Goal: Transaction & Acquisition: Book appointment/travel/reservation

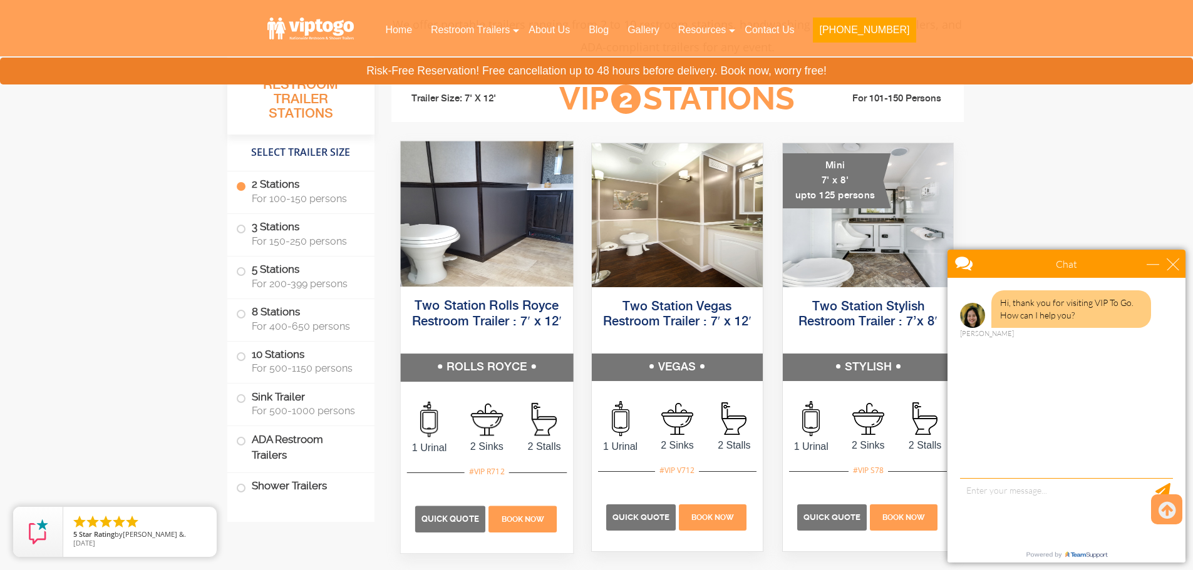
scroll to position [626, 0]
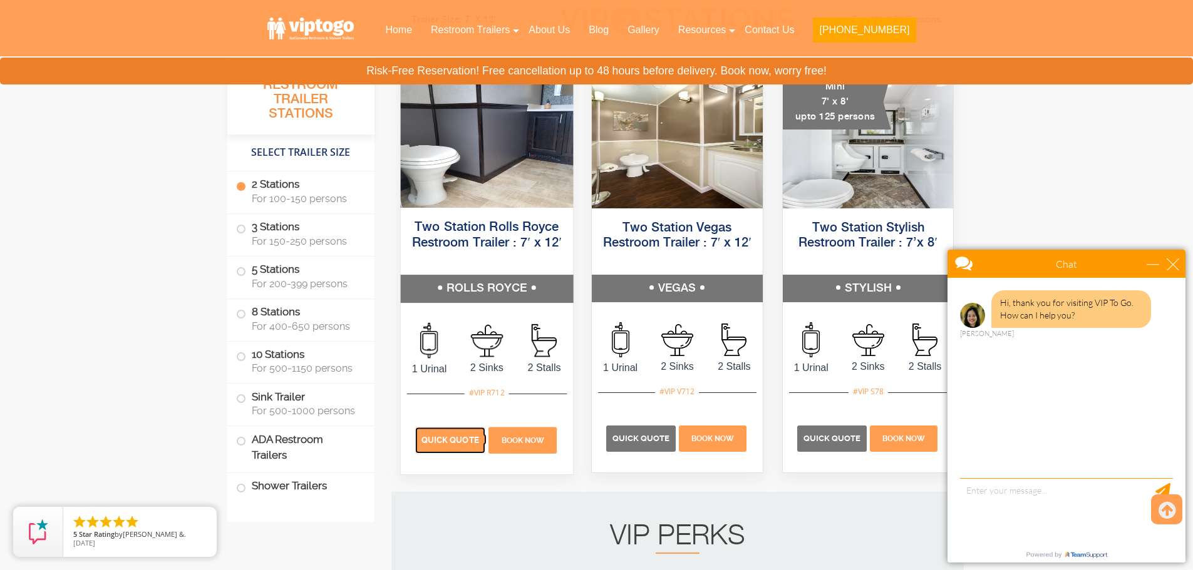
click at [478, 434] on p "Quick Quote" at bounding box center [450, 441] width 70 height 26
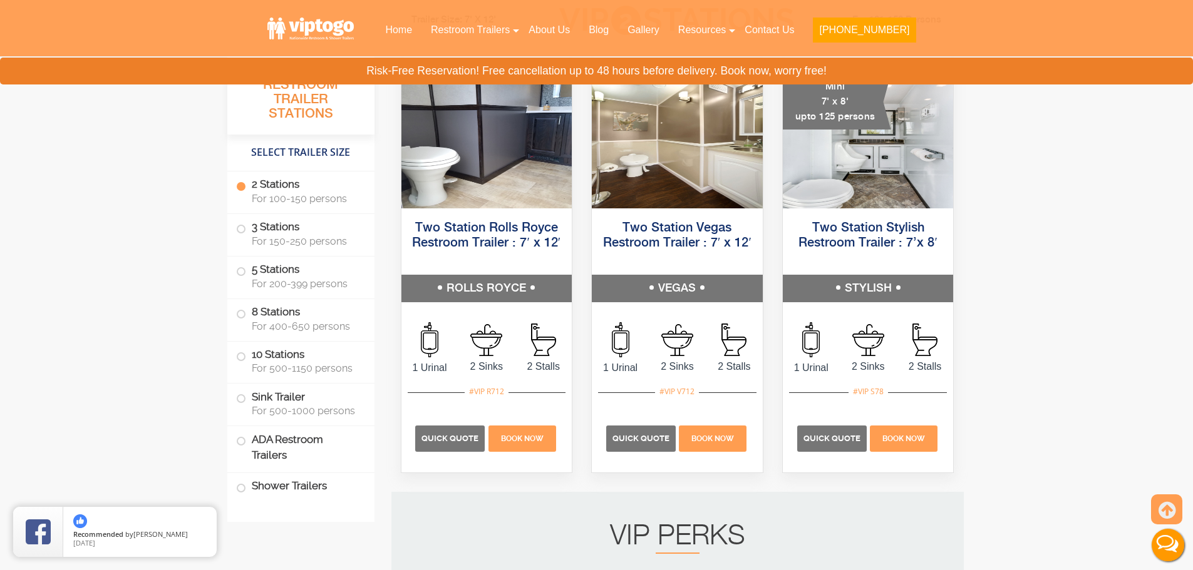
scroll to position [0, 0]
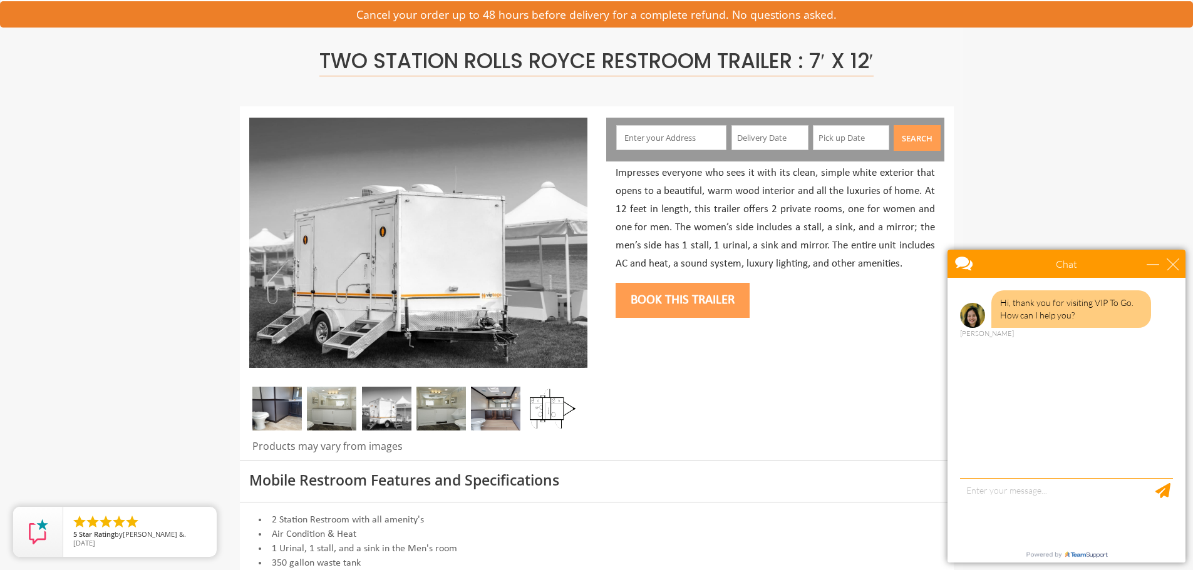
scroll to position [63, 0]
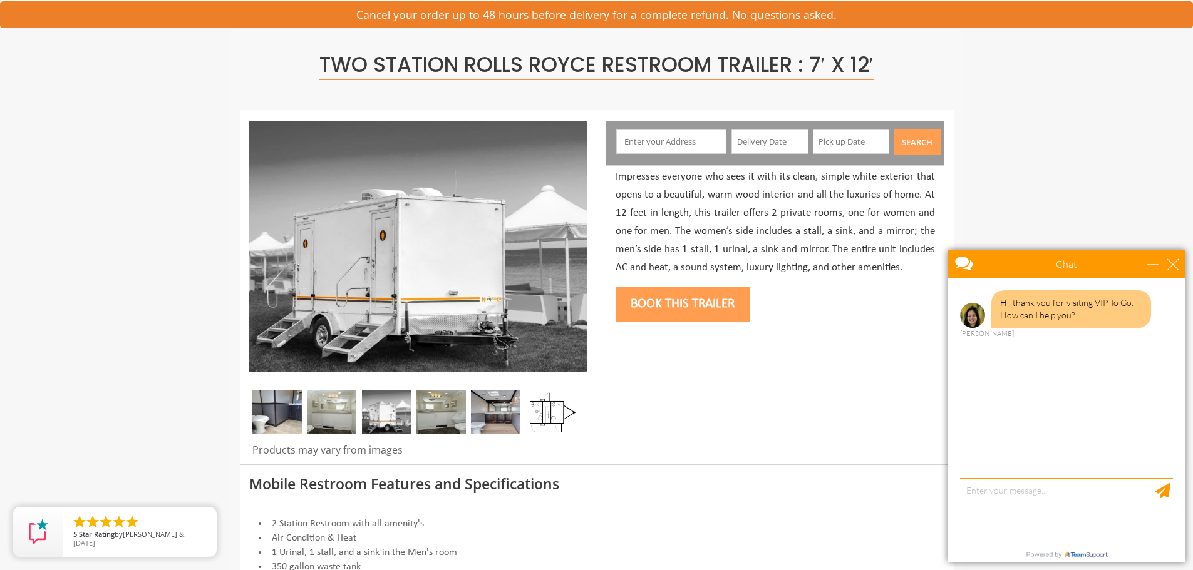
click at [683, 133] on input "text" at bounding box center [671, 141] width 110 height 25
type input "326 Pine Brook Road, Manalapan, NJ, USA"
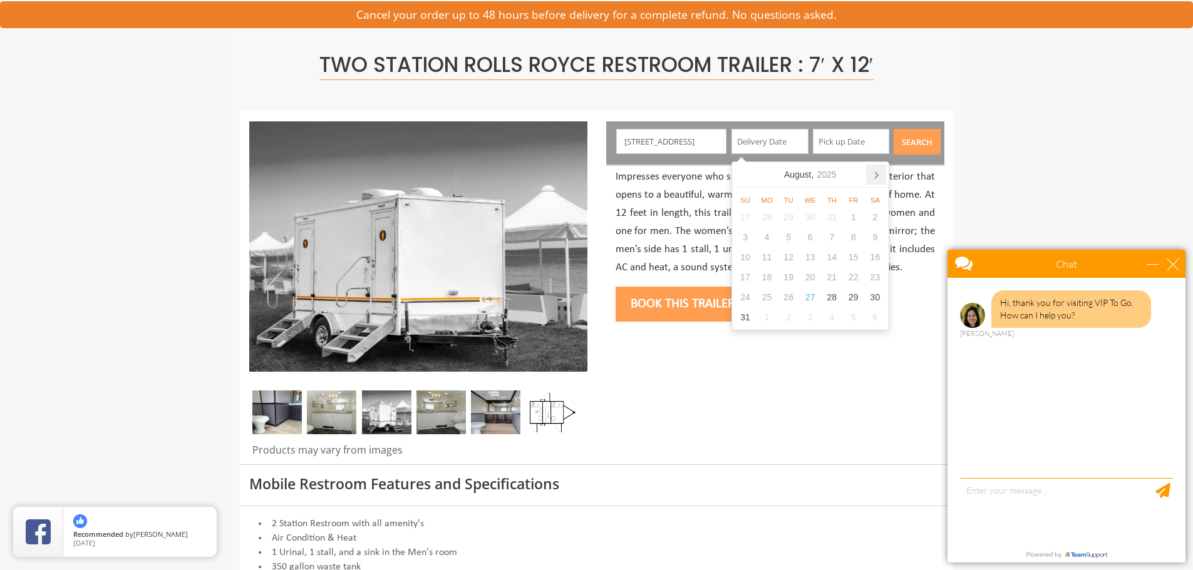
click at [881, 173] on icon at bounding box center [876, 175] width 20 height 20
drag, startPoint x: 881, startPoint y: 173, endPoint x: 874, endPoint y: 175, distance: 7.3
click at [874, 175] on icon at bounding box center [876, 175] width 20 height 20
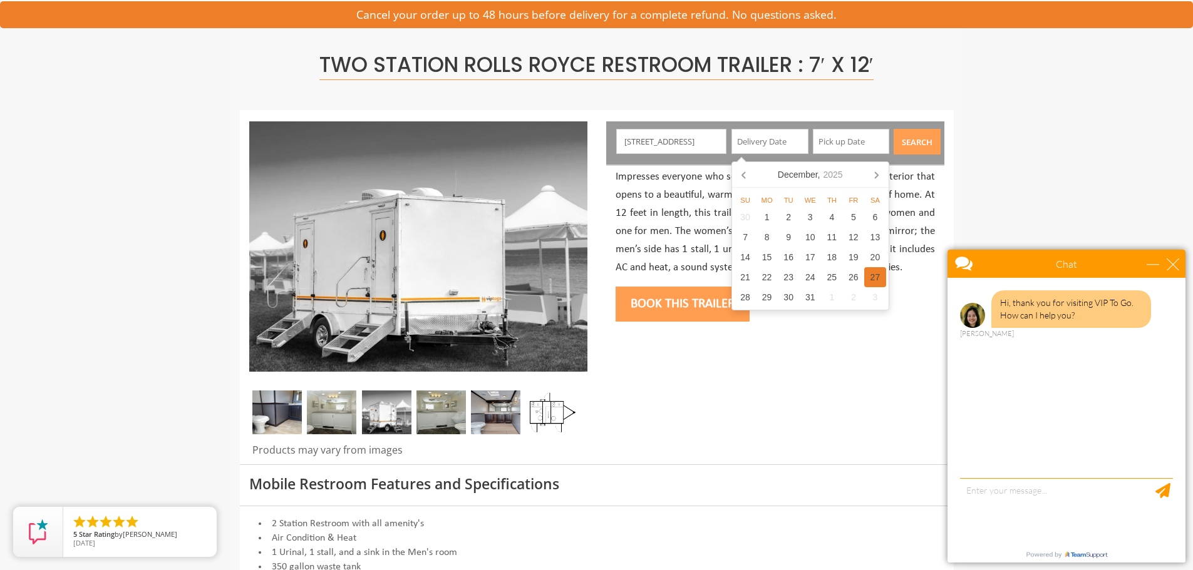
click at [877, 282] on div "27" at bounding box center [875, 277] width 22 height 20
type input "12/27/2025"
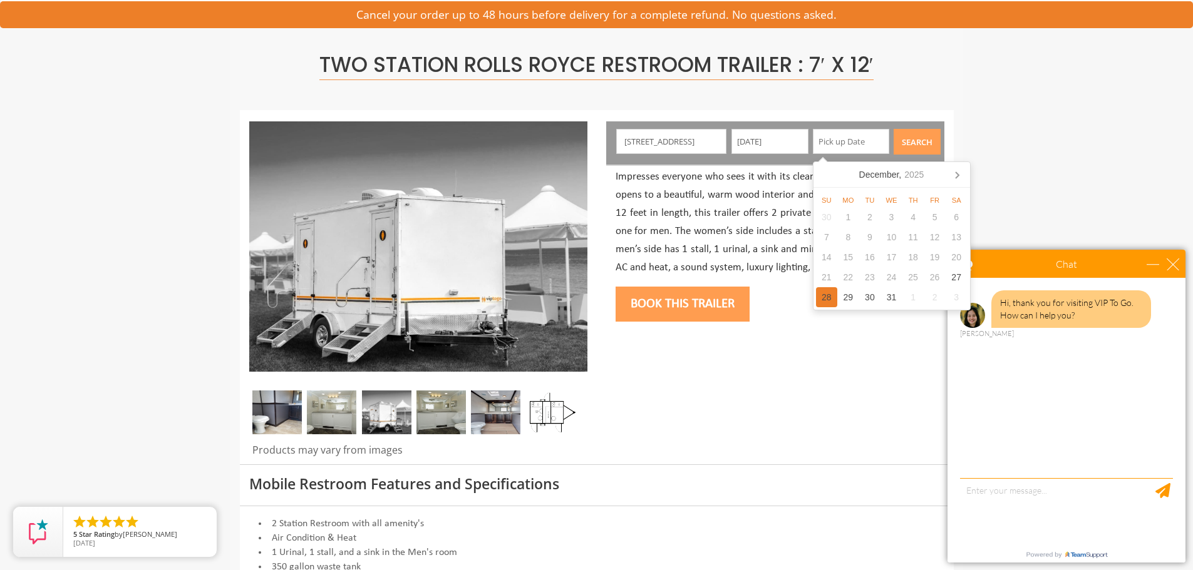
click at [831, 299] on div "28" at bounding box center [827, 297] width 22 height 20
type input "12/28/2025"
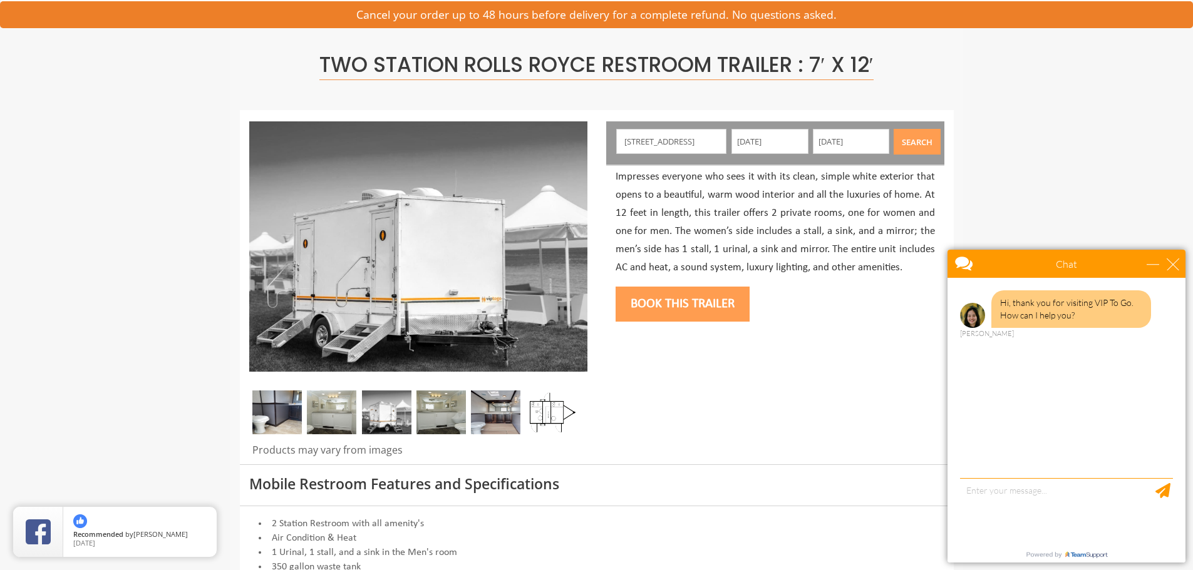
click at [917, 133] on button "Search" at bounding box center [917, 142] width 47 height 26
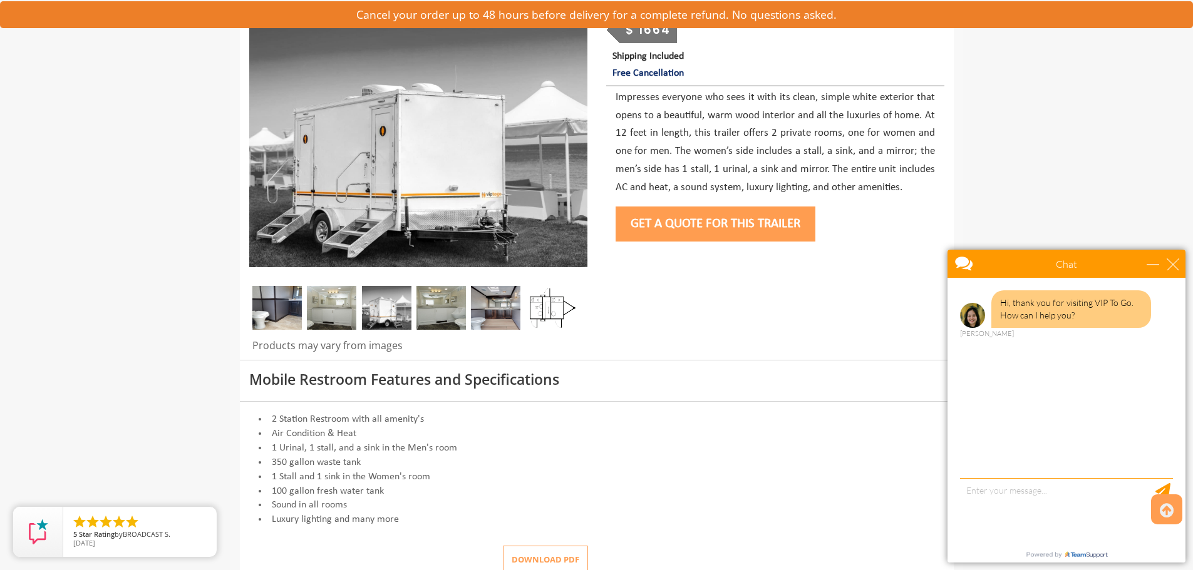
scroll to position [63, 0]
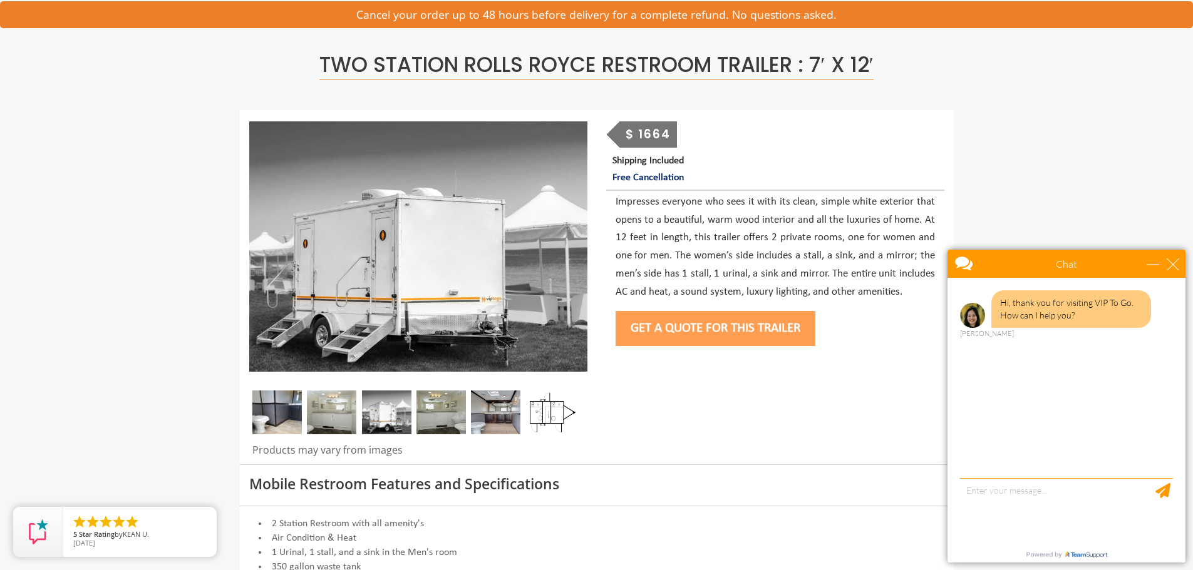
click at [294, 416] on img at bounding box center [276, 413] width 49 height 44
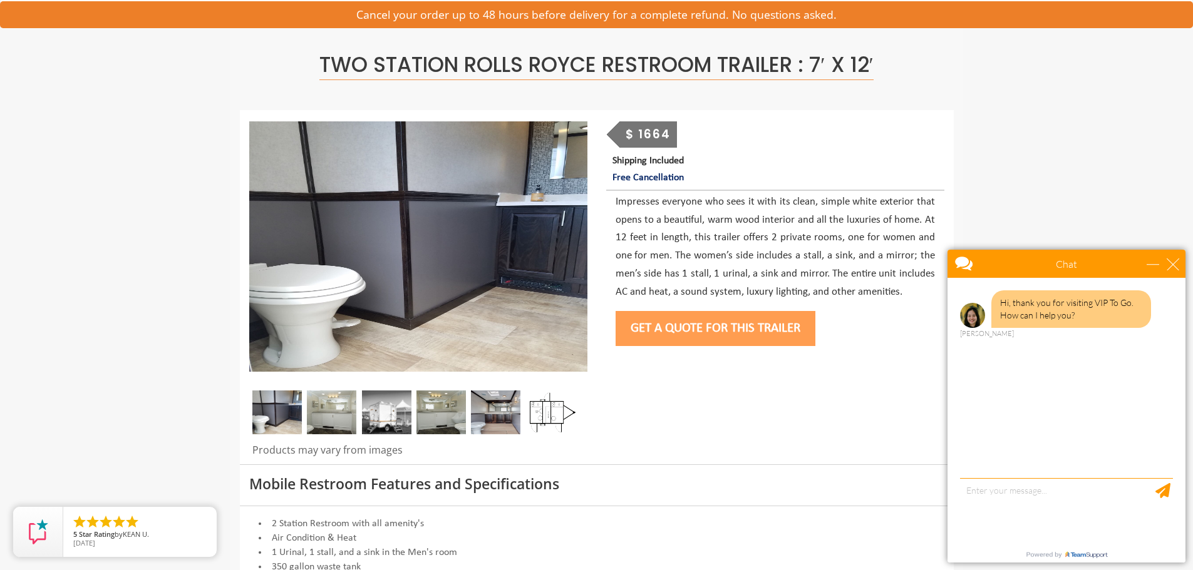
click at [326, 411] on img at bounding box center [331, 413] width 49 height 44
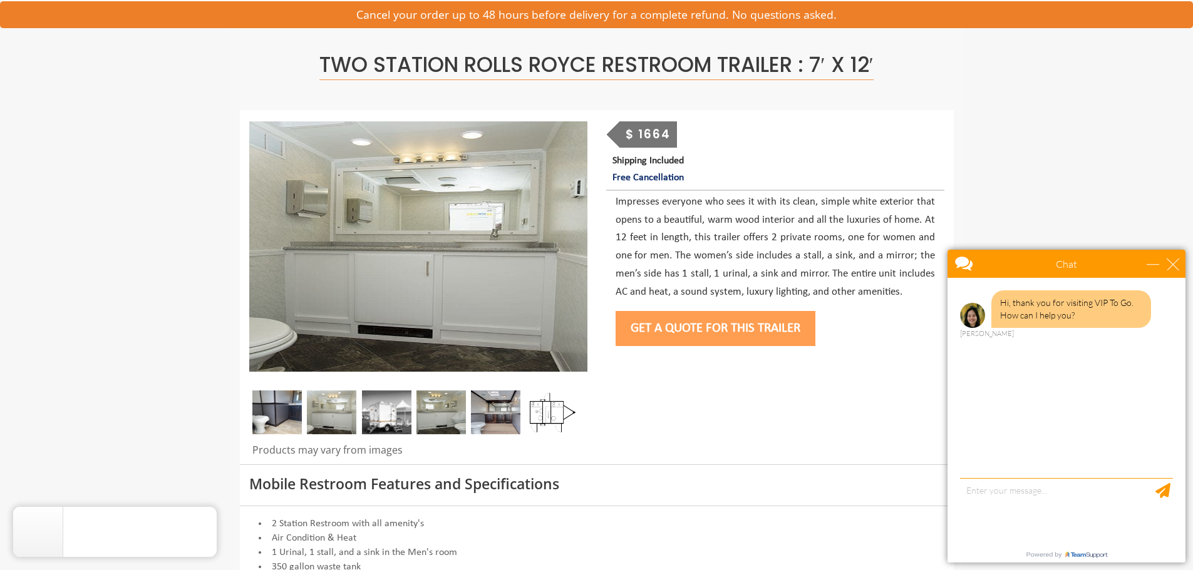
click at [386, 408] on img at bounding box center [386, 413] width 49 height 44
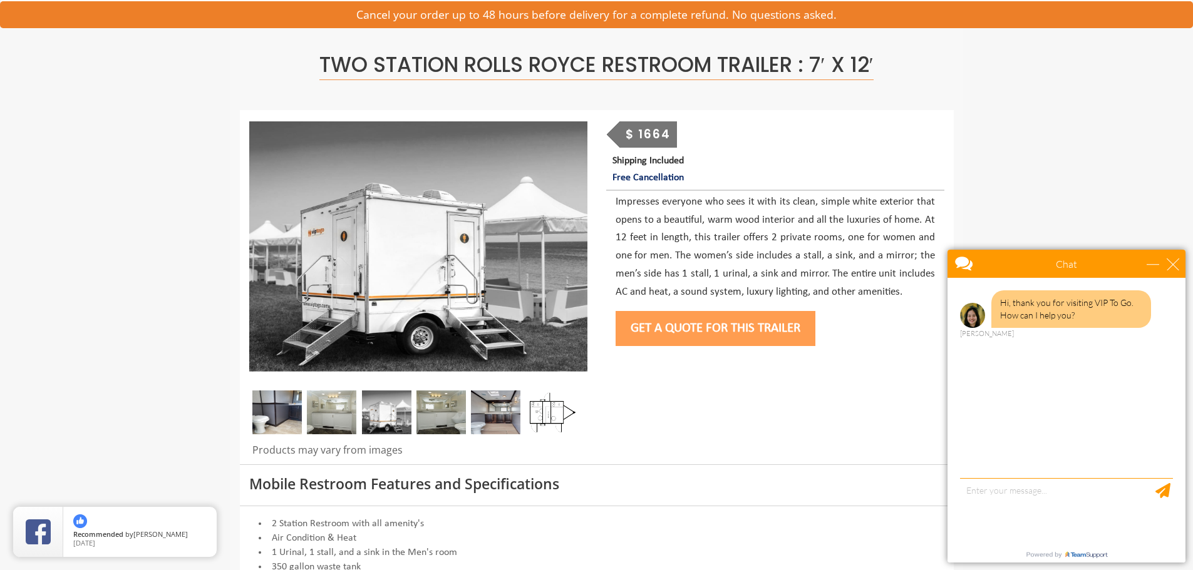
click at [437, 405] on img at bounding box center [440, 413] width 49 height 44
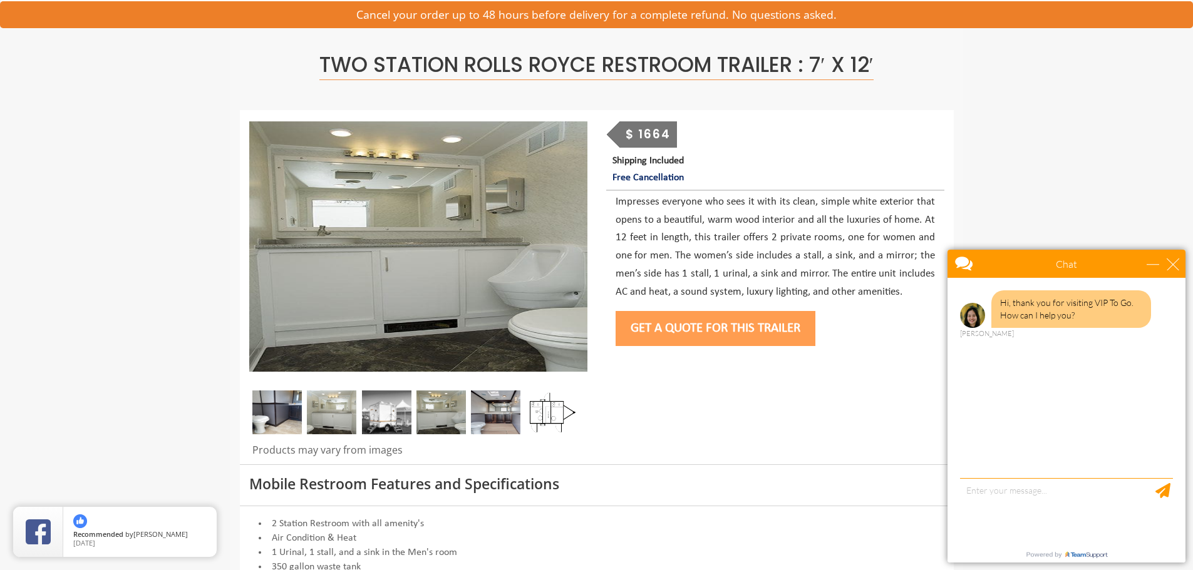
click at [482, 404] on img at bounding box center [495, 413] width 49 height 44
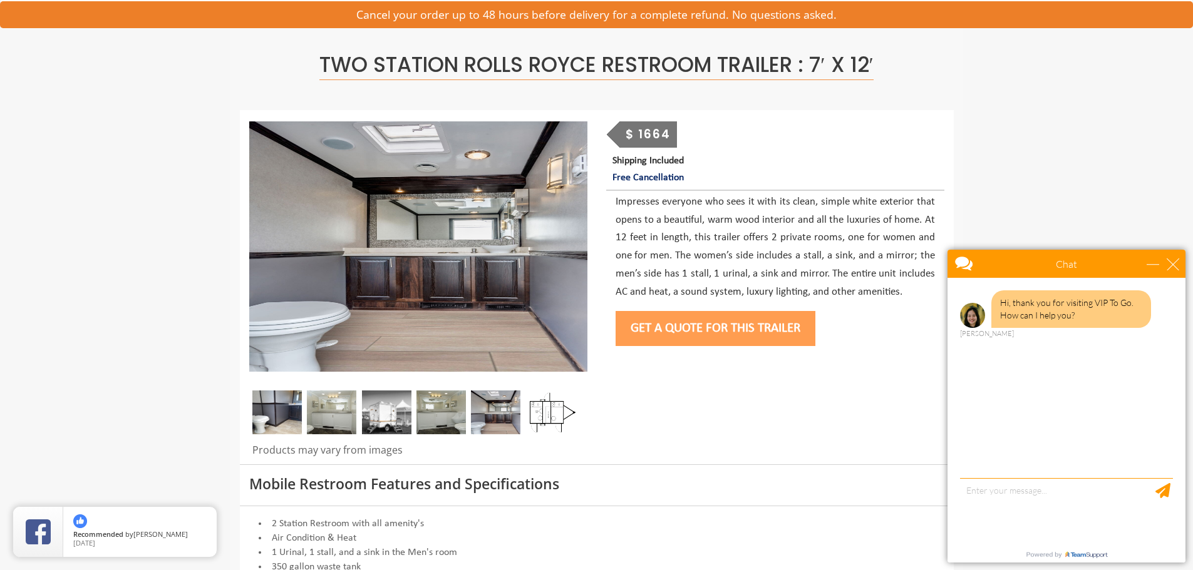
click at [531, 414] on img at bounding box center [550, 413] width 49 height 44
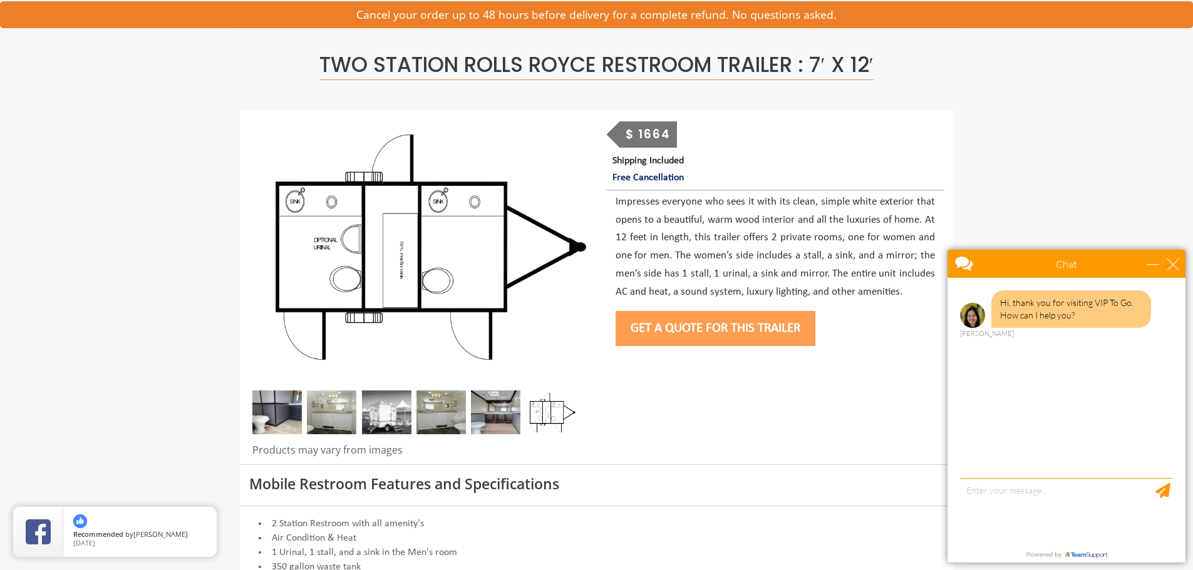
click at [493, 417] on img at bounding box center [495, 413] width 49 height 44
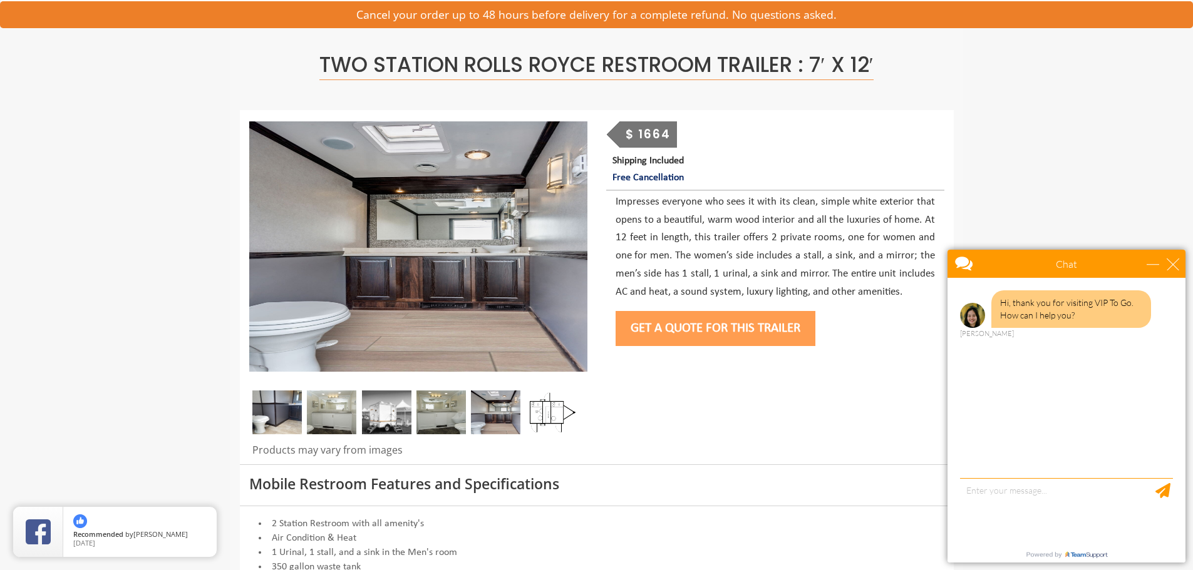
click at [465, 420] on img at bounding box center [440, 413] width 49 height 44
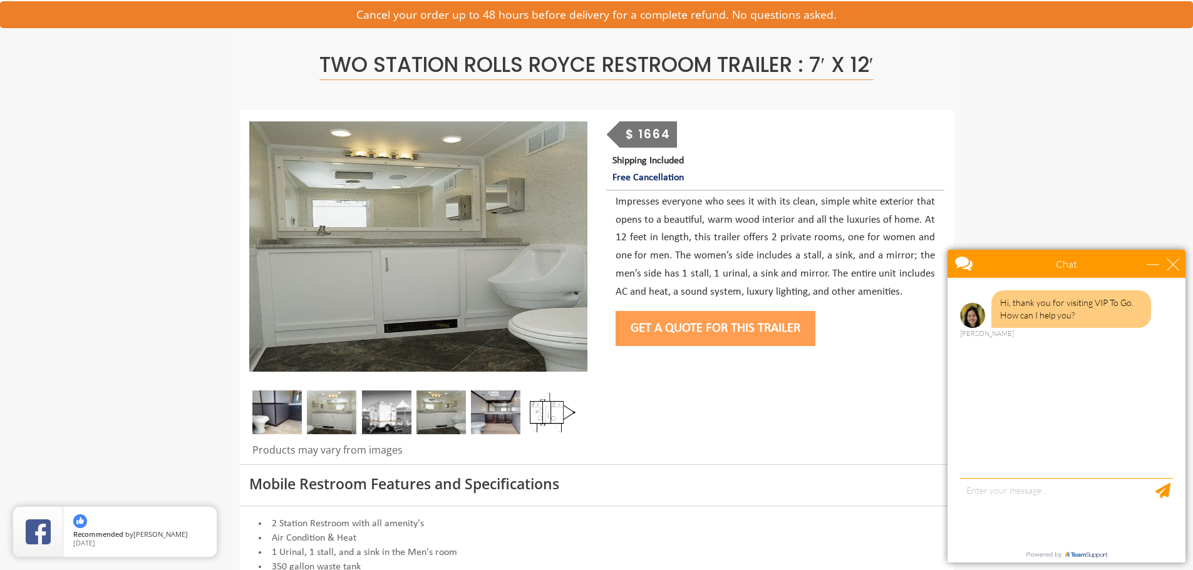
click at [410, 426] on img at bounding box center [386, 413] width 49 height 44
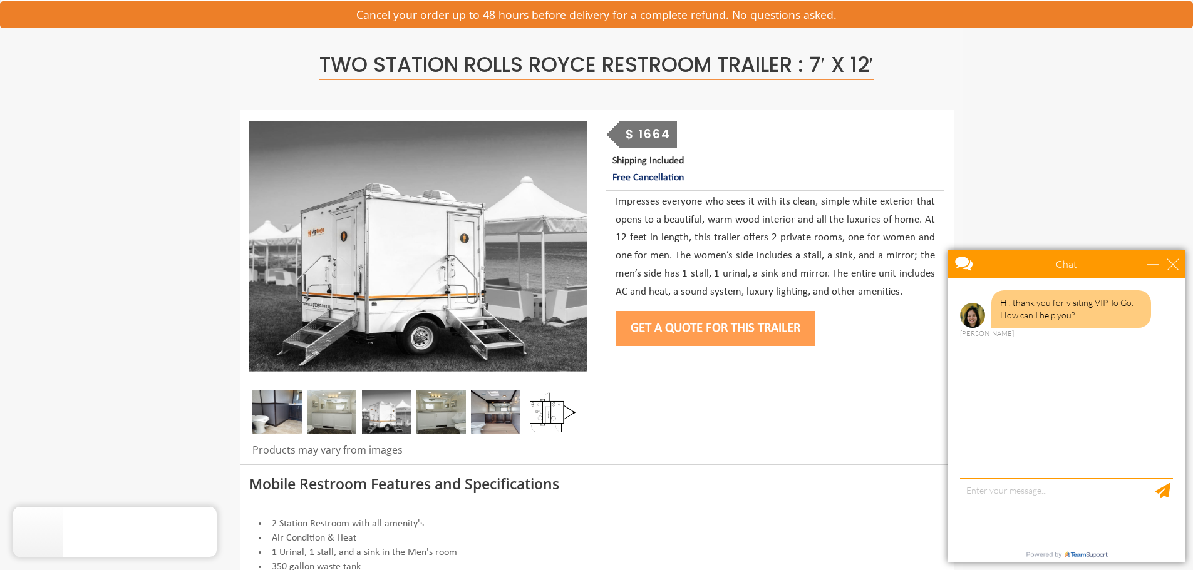
click at [363, 430] on img at bounding box center [386, 413] width 49 height 44
click at [322, 431] on img at bounding box center [331, 413] width 49 height 44
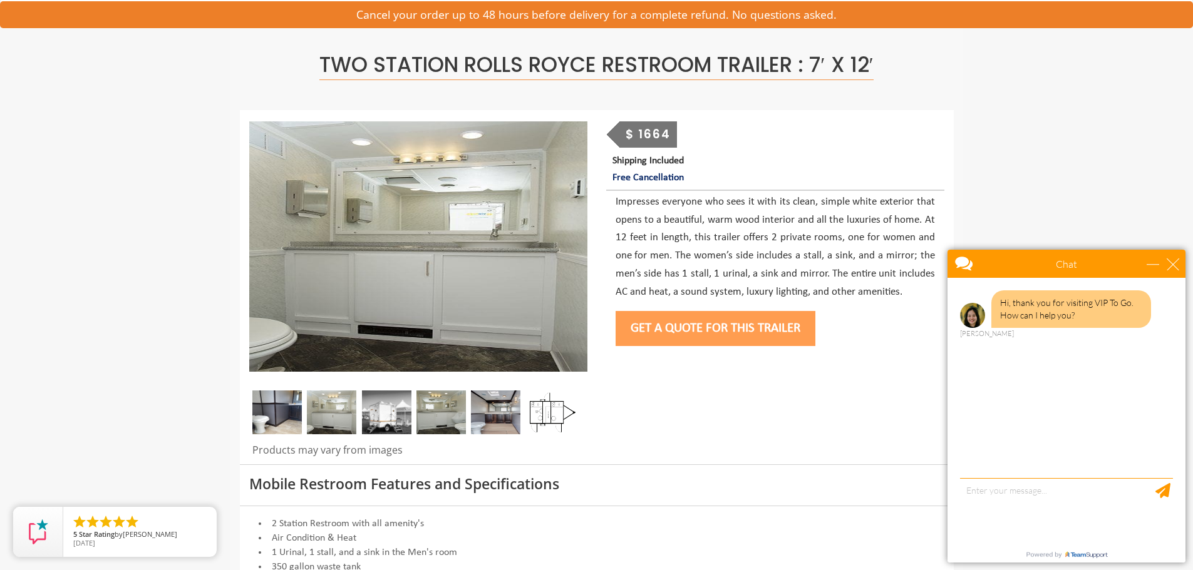
click at [264, 426] on img at bounding box center [276, 413] width 49 height 44
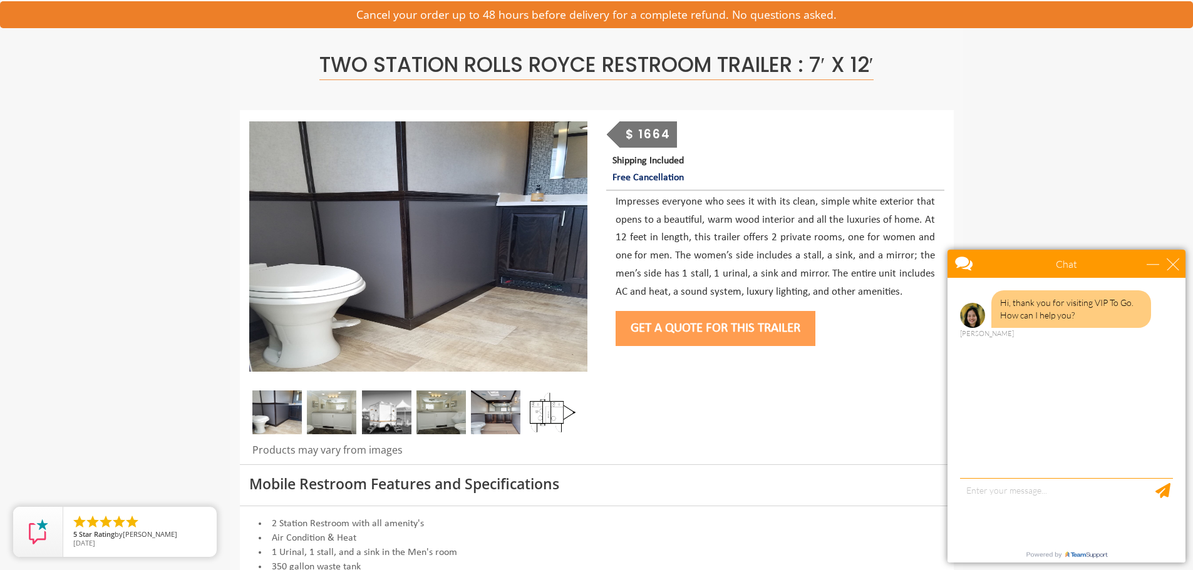
click at [340, 417] on img at bounding box center [331, 413] width 49 height 44
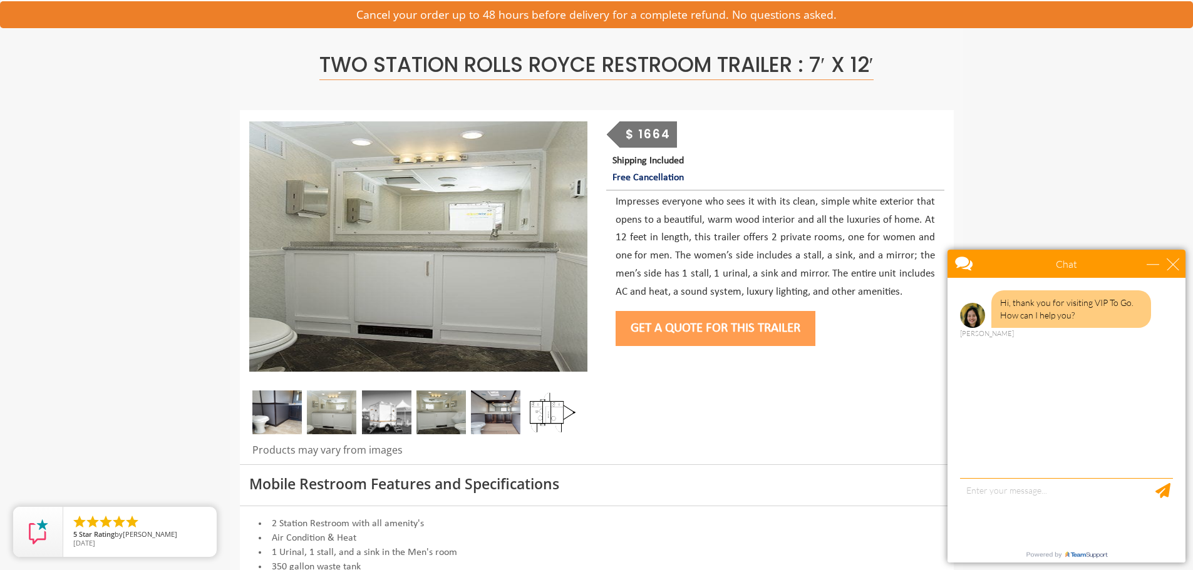
click at [398, 410] on img at bounding box center [386, 413] width 49 height 44
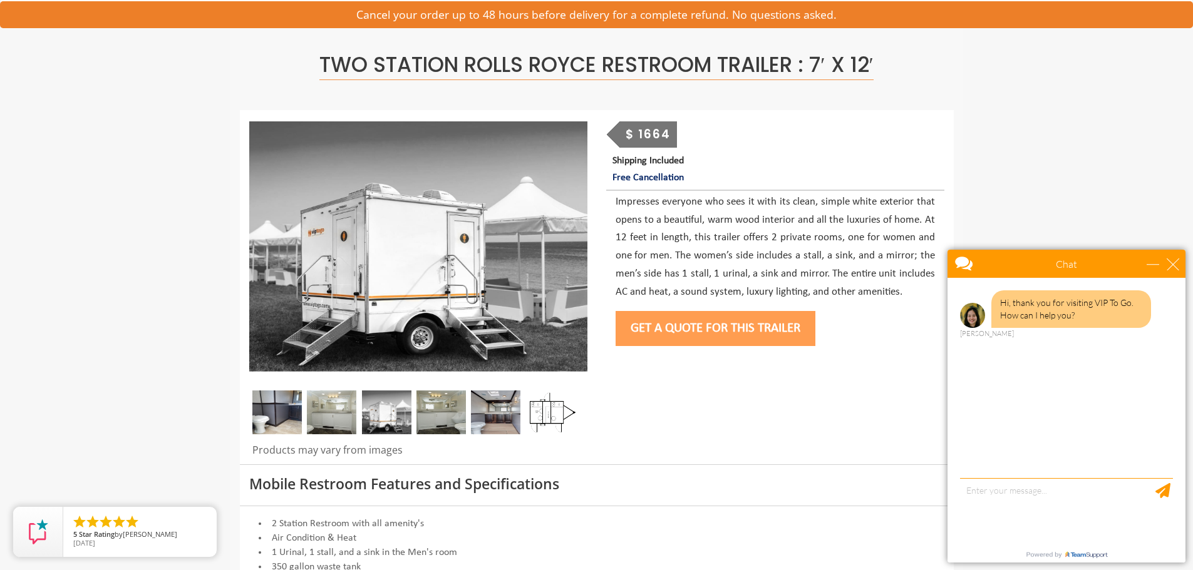
click at [446, 409] on img at bounding box center [440, 413] width 49 height 44
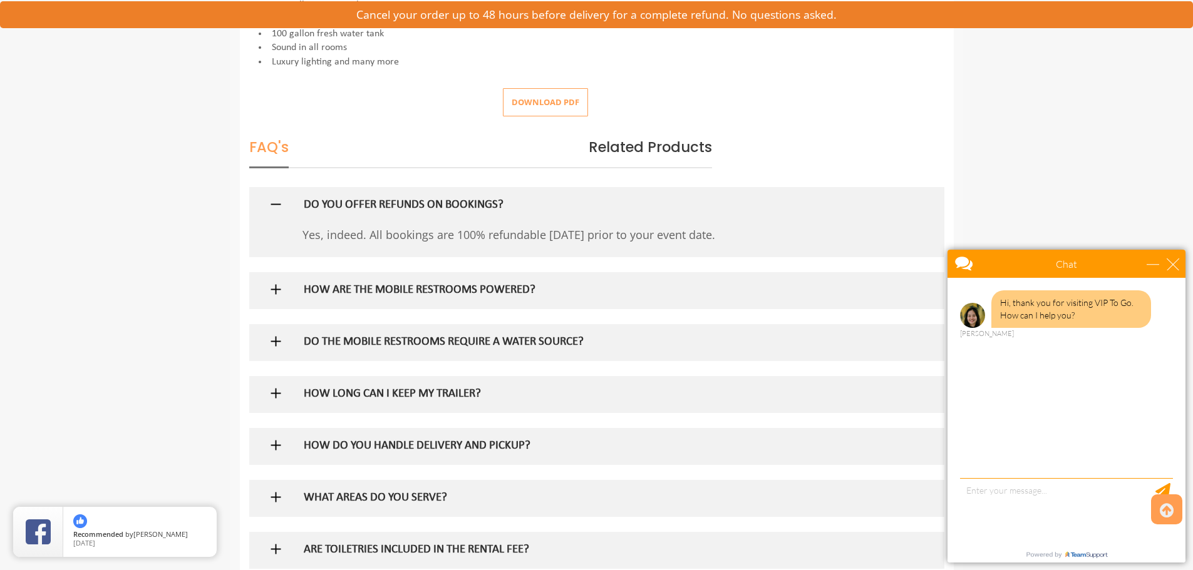
scroll to position [626, 0]
click at [523, 294] on h5 "HOW ARE THE MOBILE RESTROOMS POWERED?" at bounding box center [576, 289] width 545 height 13
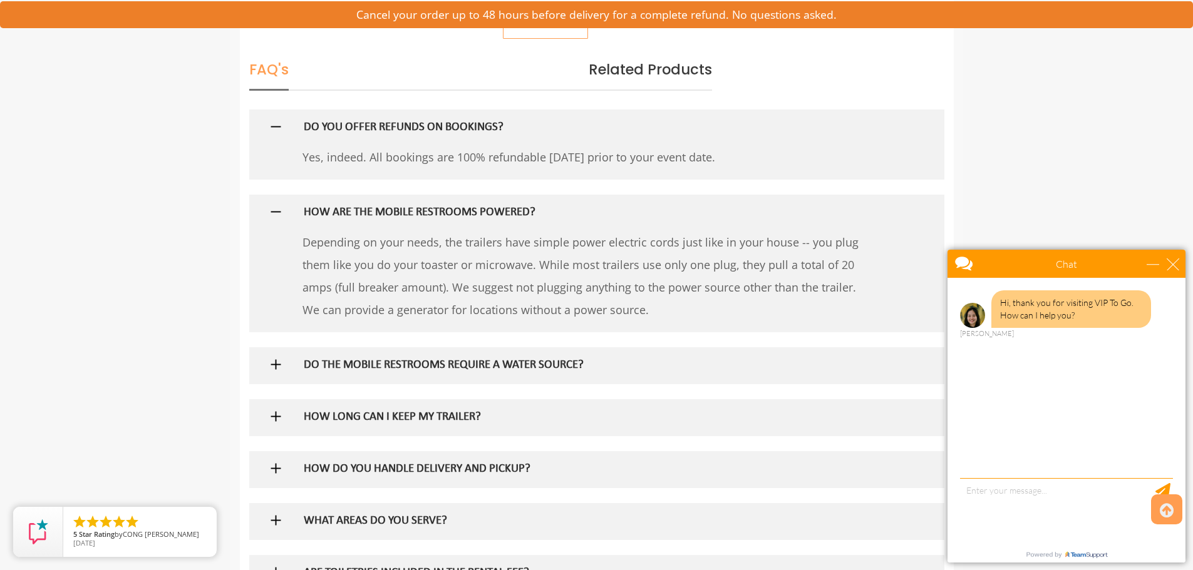
scroll to position [814, 0]
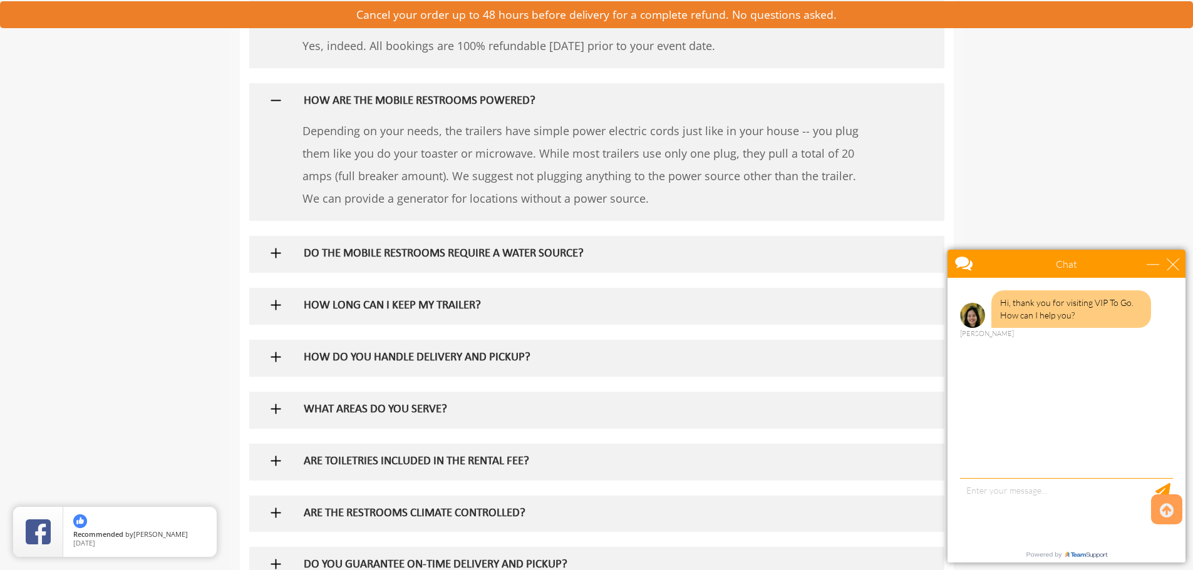
click at [530, 262] on div "DO THE MOBILE RESTROOMS REQUIRE A WATER SOURCE?" at bounding box center [576, 254] width 564 height 36
click at [534, 254] on h5 "DO THE MOBILE RESTROOMS REQUIRE A WATER SOURCE?" at bounding box center [576, 254] width 545 height 13
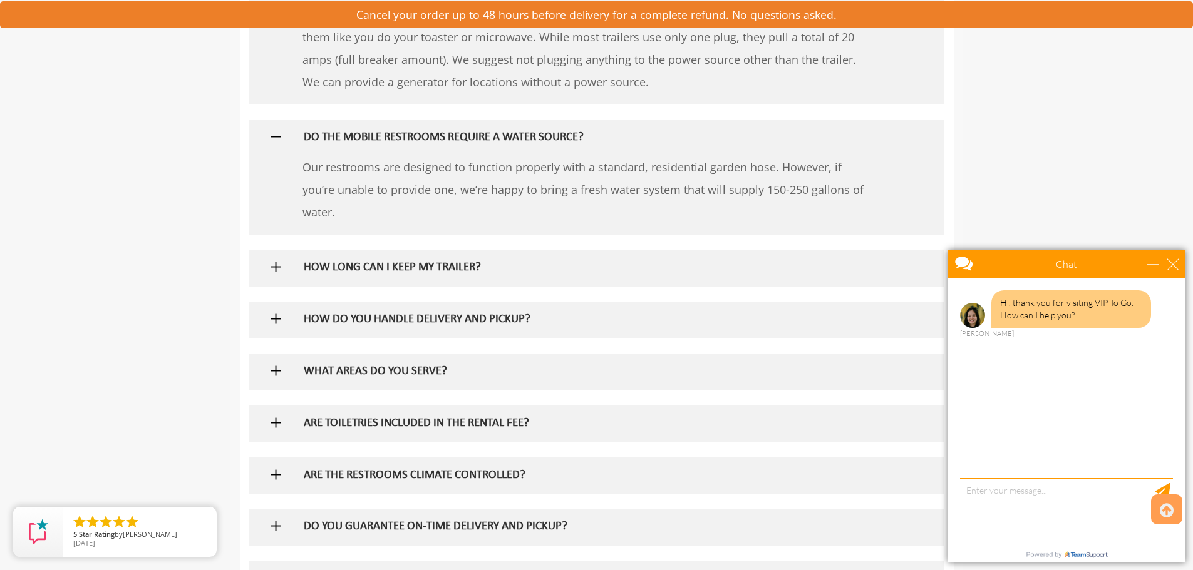
scroll to position [939, 0]
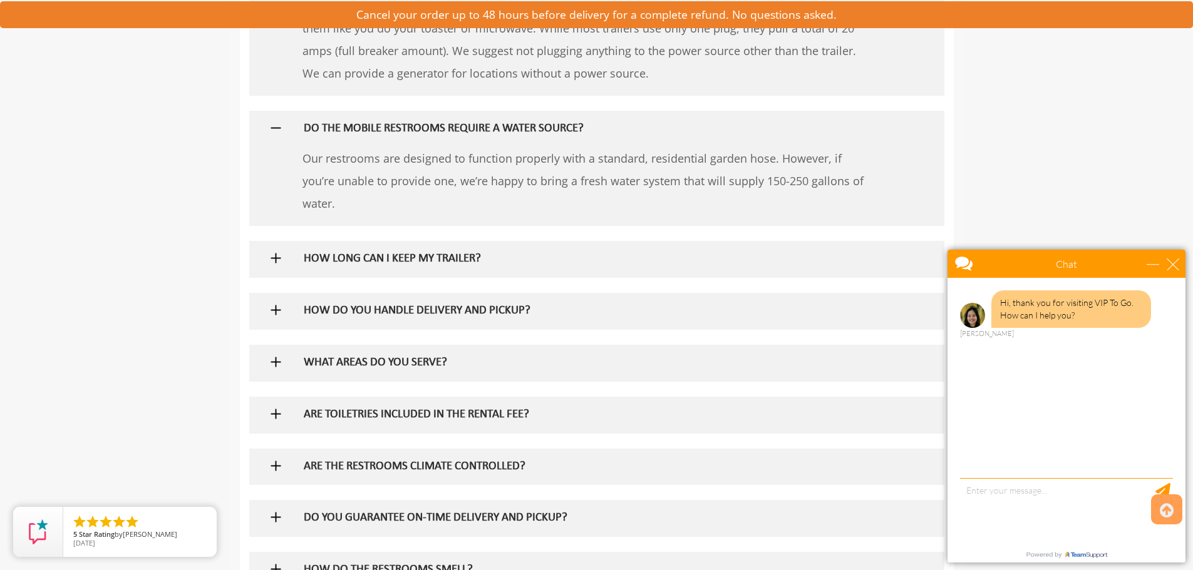
click at [533, 259] on h5 "HOW LONG CAN I KEEP MY TRAILER?" at bounding box center [576, 259] width 545 height 13
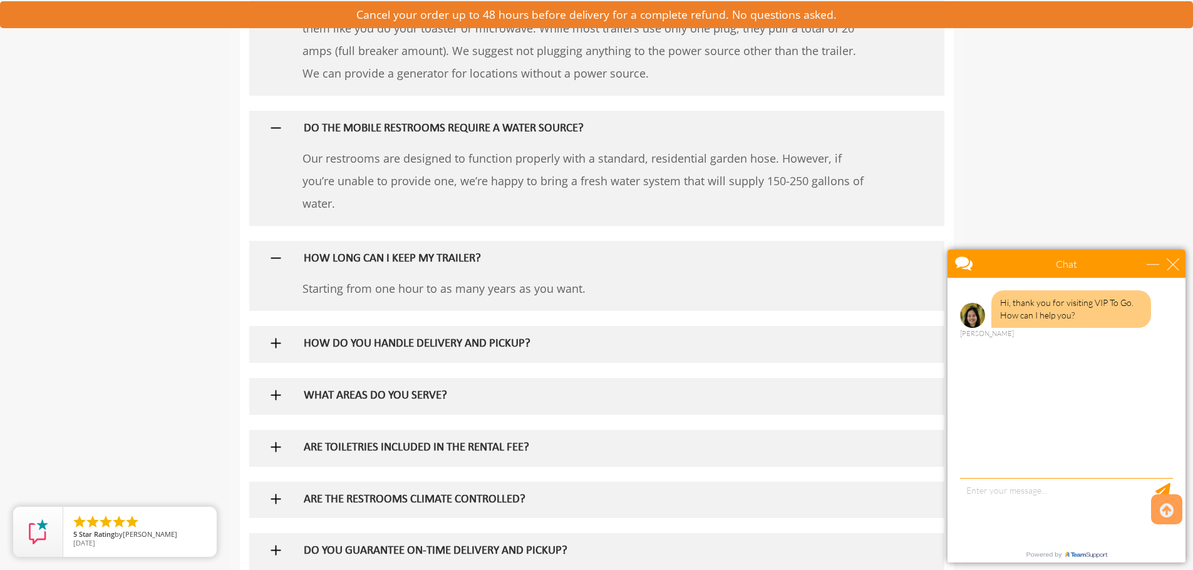
click at [524, 350] on h5 "HOW DO YOU HANDLE DELIVERY AND PICKUP?" at bounding box center [576, 344] width 545 height 13
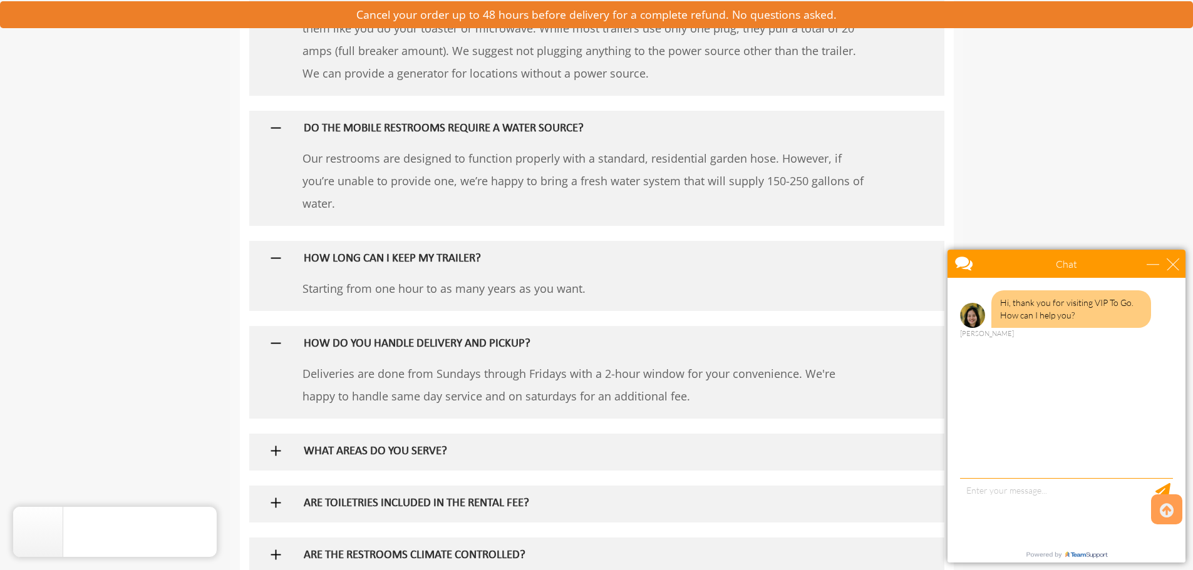
click at [479, 460] on div "WHAT AREAS DO YOU SERVE?" at bounding box center [576, 452] width 564 height 36
click at [391, 455] on h5 "WHAT AREAS DO YOU SERVE?" at bounding box center [576, 452] width 545 height 13
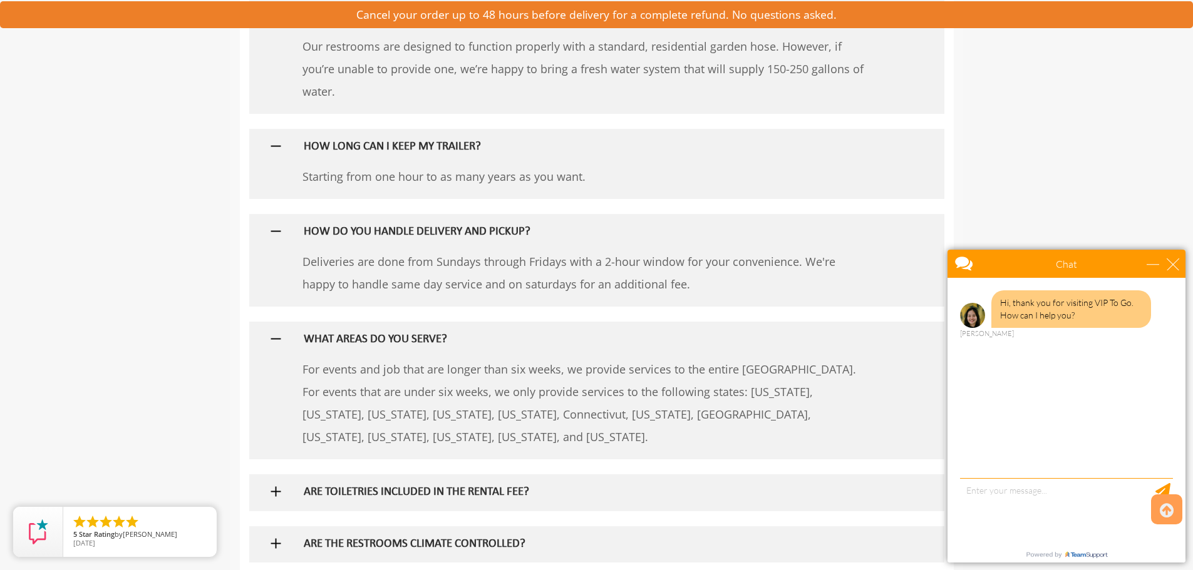
scroll to position [1127, 0]
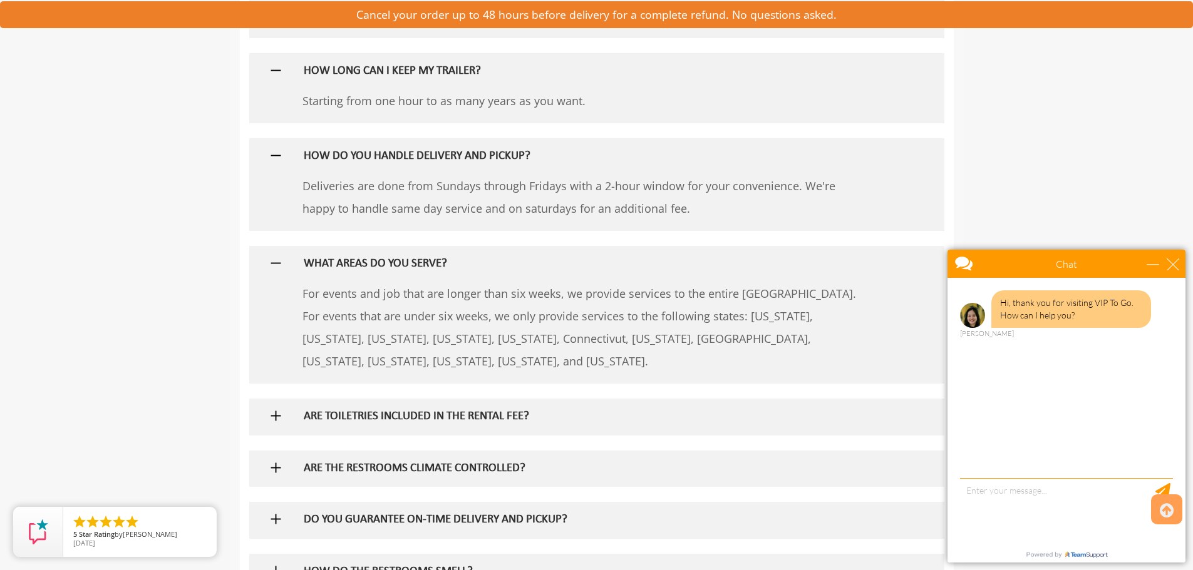
click at [450, 412] on h5 "ARE TOILETRIES INCLUDED IN THE RENTAL FEE?" at bounding box center [576, 417] width 545 height 13
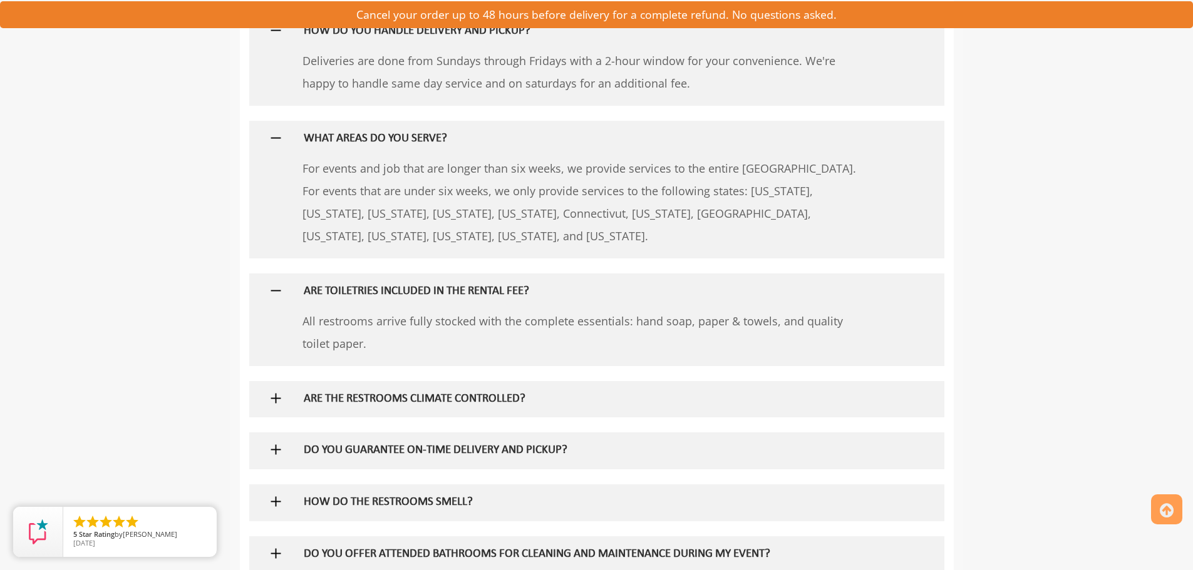
scroll to position [0, 0]
click at [453, 399] on h5 "ARE THE RESTROOMS CLIMATE CONTROLLED?" at bounding box center [576, 399] width 545 height 13
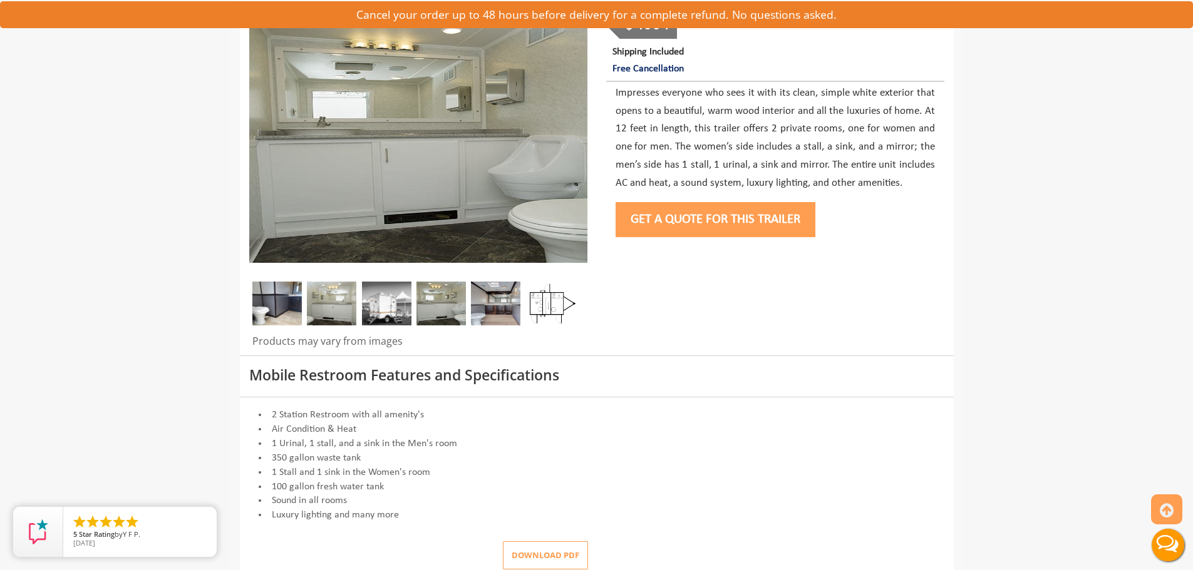
scroll to position [63, 0]
